Goal: Information Seeking & Learning: Understand process/instructions

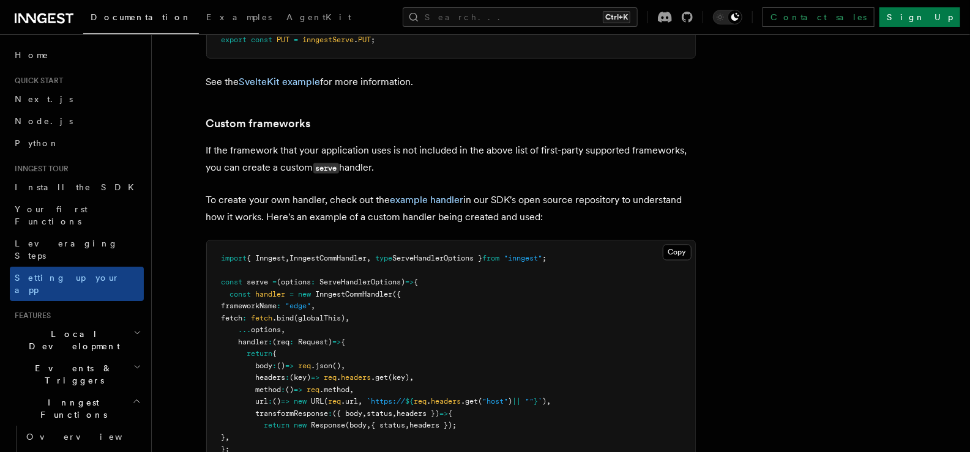
scroll to position [10238, 0]
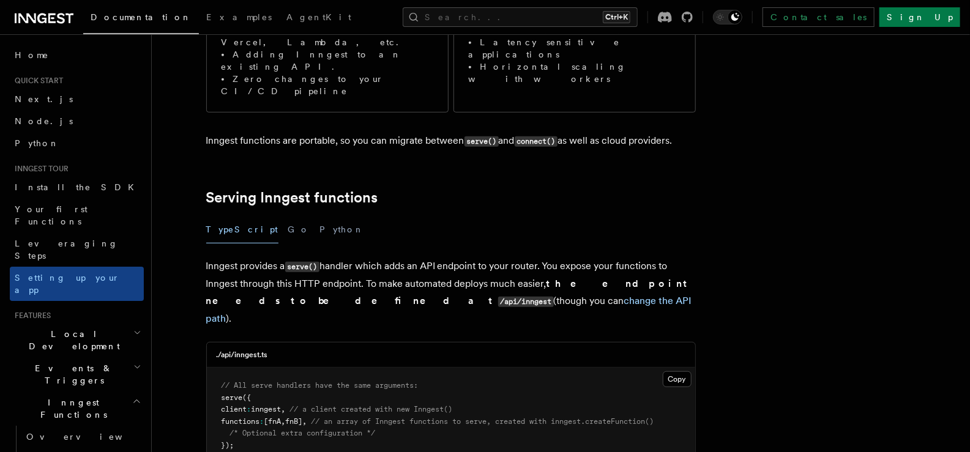
scroll to position [367, 0]
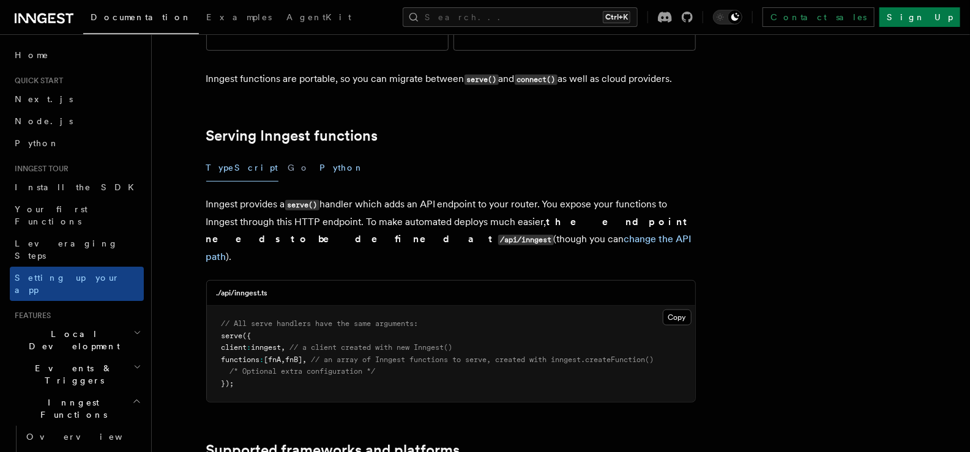
click at [320, 154] on button "Python" at bounding box center [342, 168] width 45 height 28
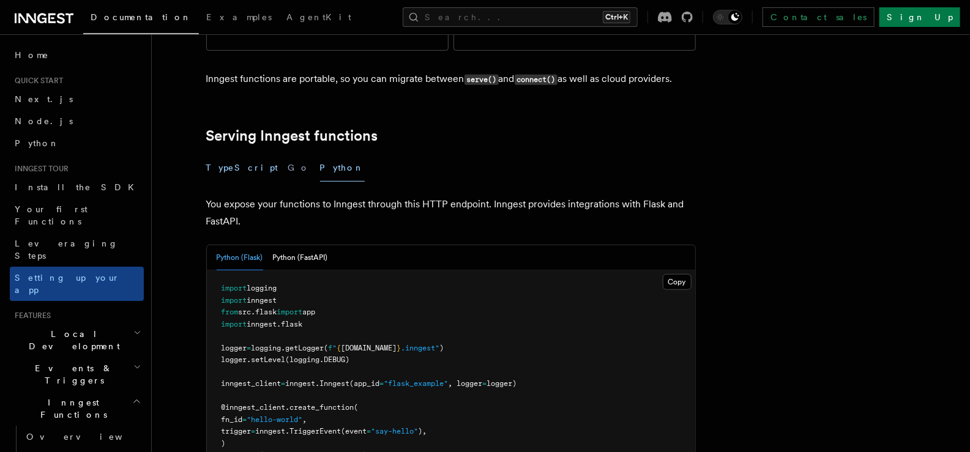
click at [229, 154] on button "TypeScript" at bounding box center [242, 168] width 72 height 28
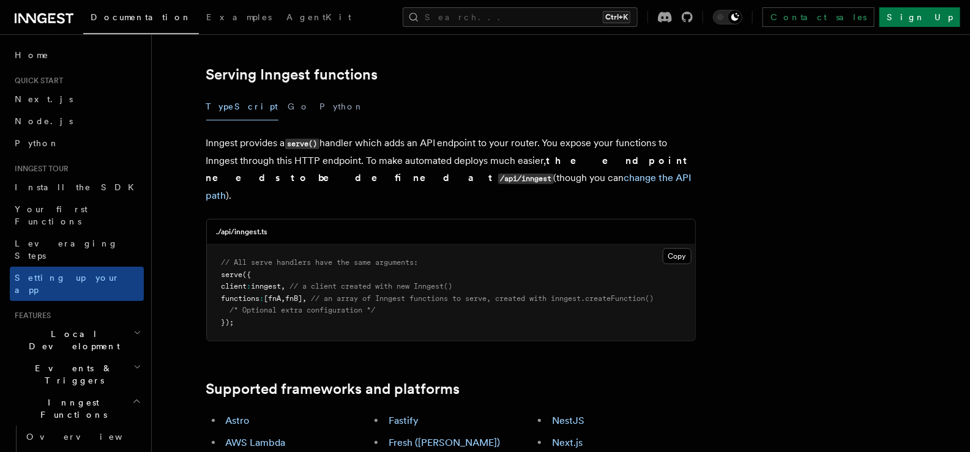
scroll to position [550, 0]
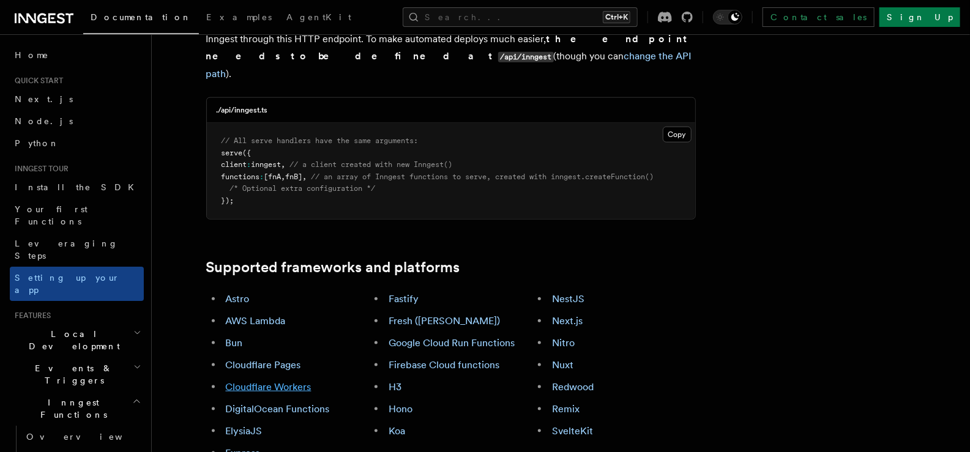
click at [285, 381] on link "Cloudflare Workers" at bounding box center [269, 387] width 86 height 12
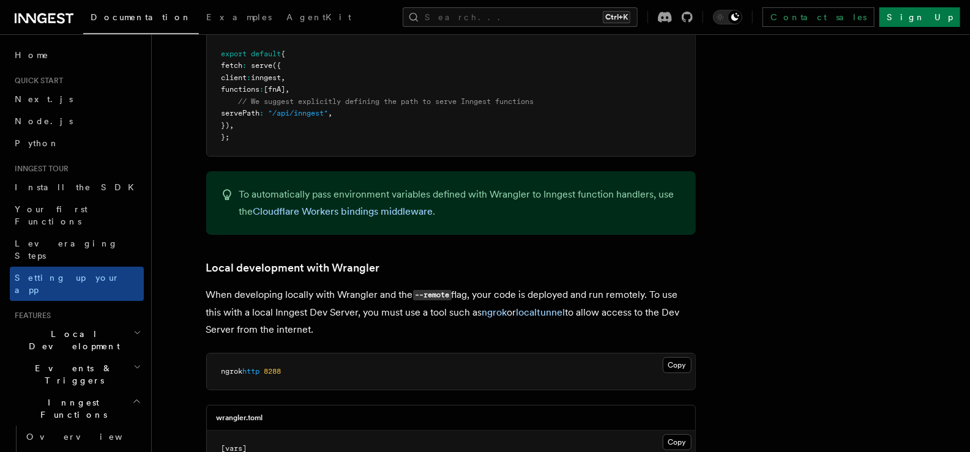
scroll to position [2363, 0]
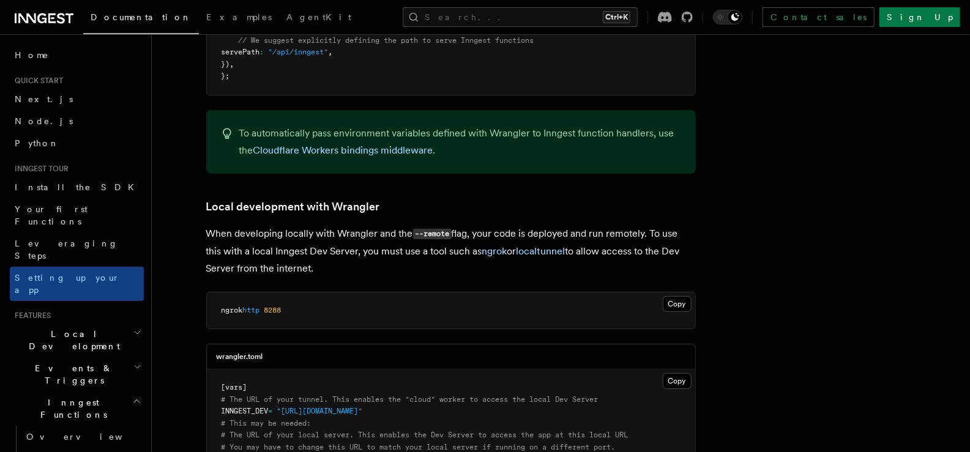
drag, startPoint x: 322, startPoint y: 182, endPoint x: 357, endPoint y: 219, distance: 50.7
click at [357, 225] on p "When developing locally with Wrangler and the --remote flag, your code is deplo…" at bounding box center [451, 251] width 490 height 52
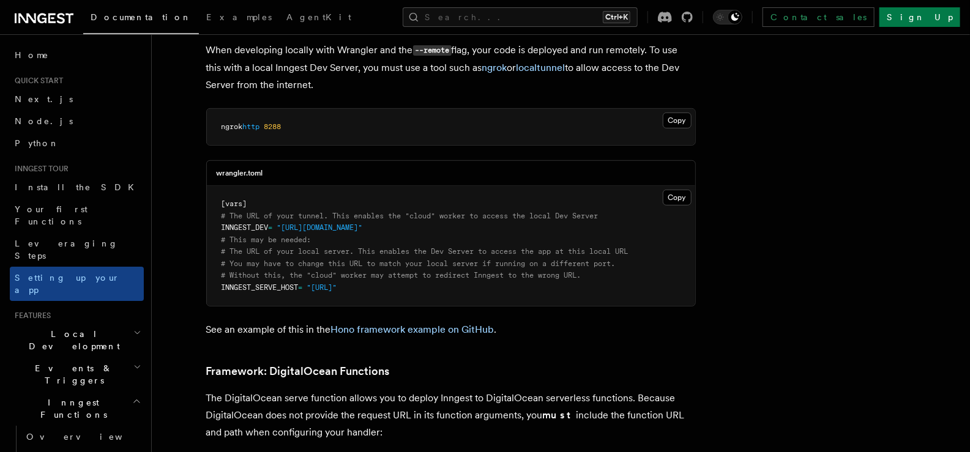
scroll to position [2669, 0]
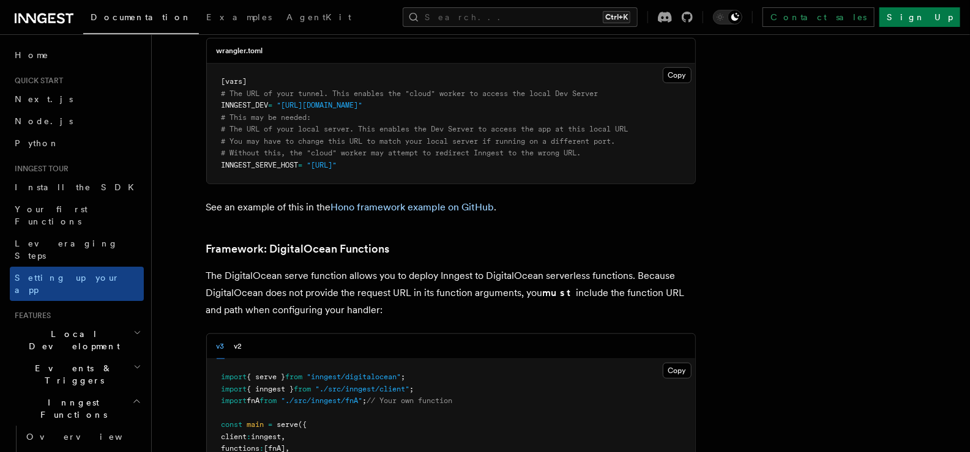
drag, startPoint x: 321, startPoint y: 222, endPoint x: 368, endPoint y: 256, distance: 57.4
click at [368, 267] on p "The DigitalOcean serve function allows you to deploy Inngest to DigitalOcean se…" at bounding box center [451, 292] width 490 height 51
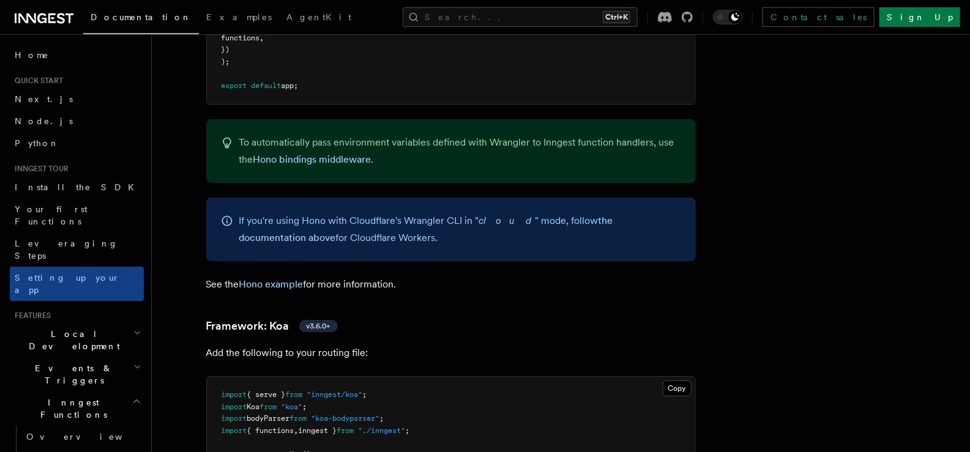
scroll to position [7014, 0]
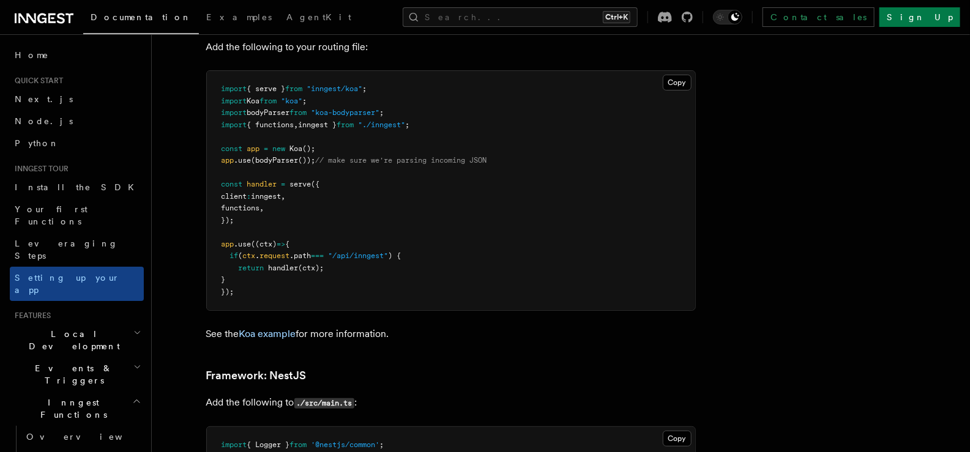
click at [59, 26] on div "Documentation Examples AgentKit Search... Ctrl+K Contact sales Sign Up" at bounding box center [485, 17] width 970 height 34
click at [59, 22] on icon at bounding box center [61, 18] width 8 height 10
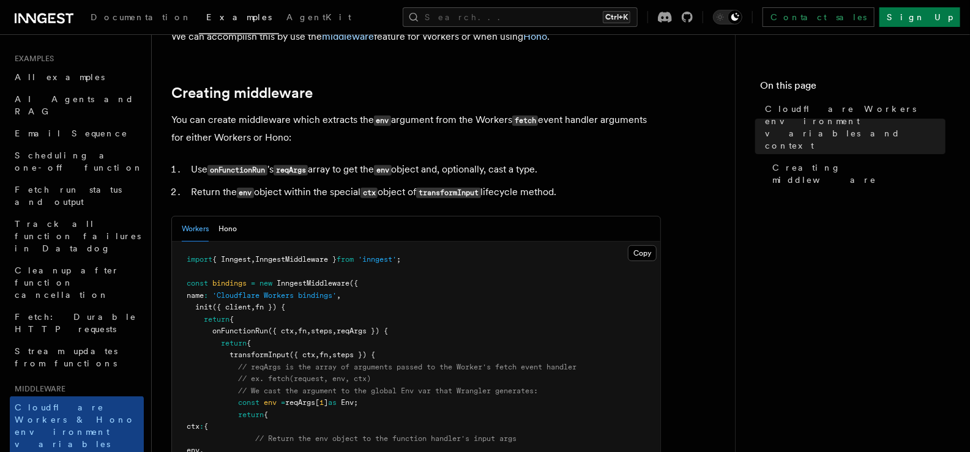
scroll to position [122, 0]
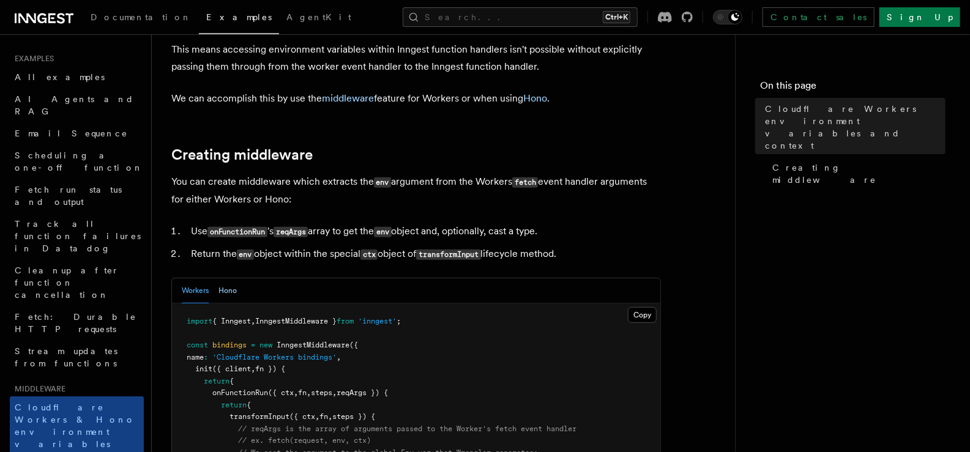
click at [222, 304] on button "Hono" at bounding box center [227, 290] width 18 height 25
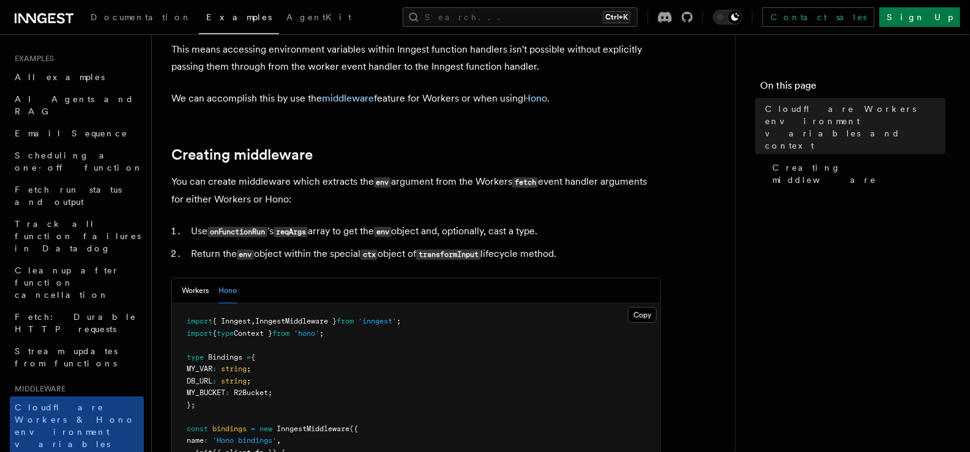
scroll to position [428, 0]
